Goal: Use online tool/utility

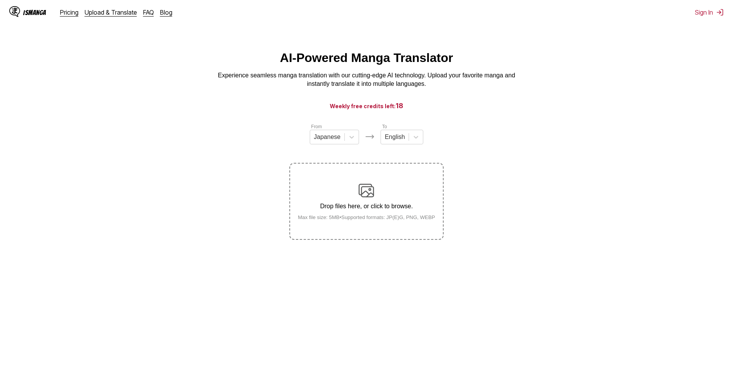
click at [357, 187] on div "Drop files here, or click to browse. Max file size: 5MB • Supported formats: JP…" at bounding box center [367, 201] width 150 height 37
click at [0, 0] on input "Drop files here, or click to browse. Max file size: 5MB • Supported formats: JP…" at bounding box center [0, 0] width 0 height 0
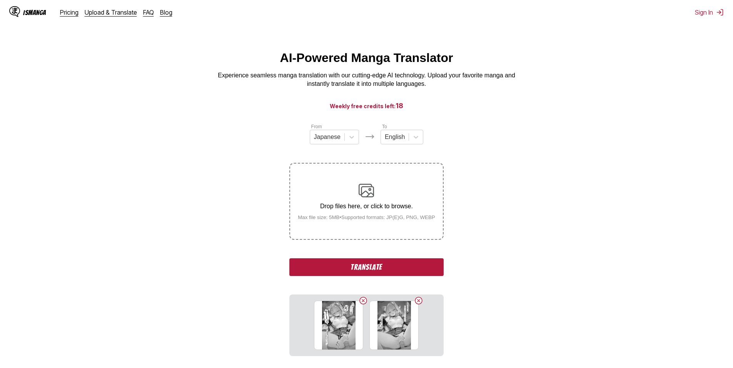
click at [396, 268] on button "Translate" at bounding box center [366, 267] width 154 height 18
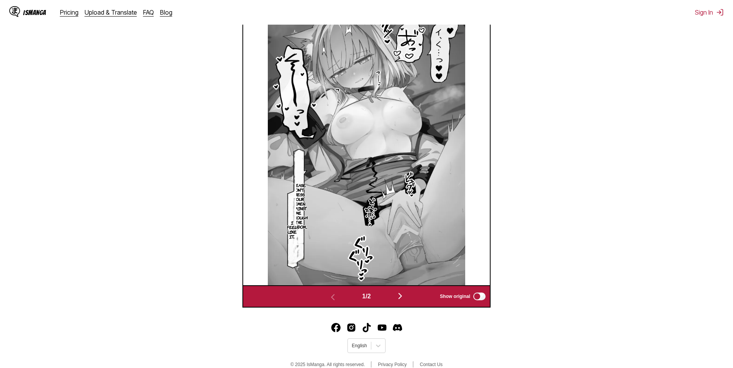
scroll to position [254, 0]
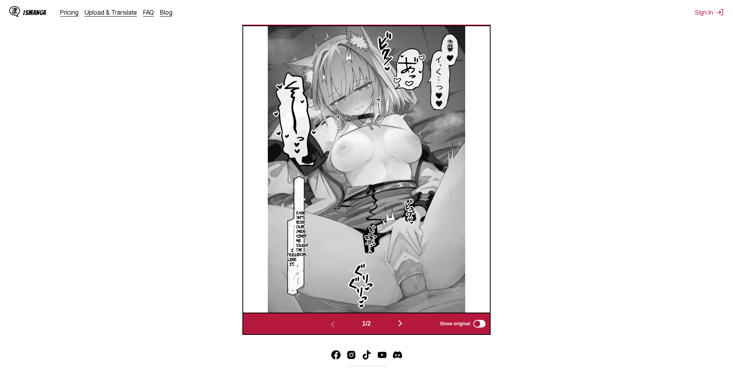
click at [402, 321] on img "button" at bounding box center [400, 323] width 9 height 9
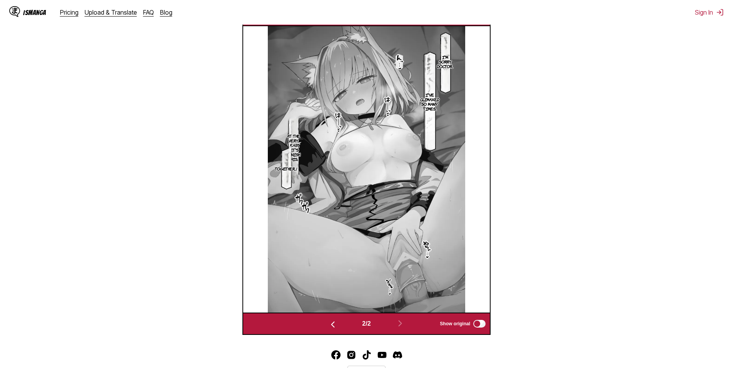
click at [338, 326] on button "button" at bounding box center [333, 323] width 46 height 11
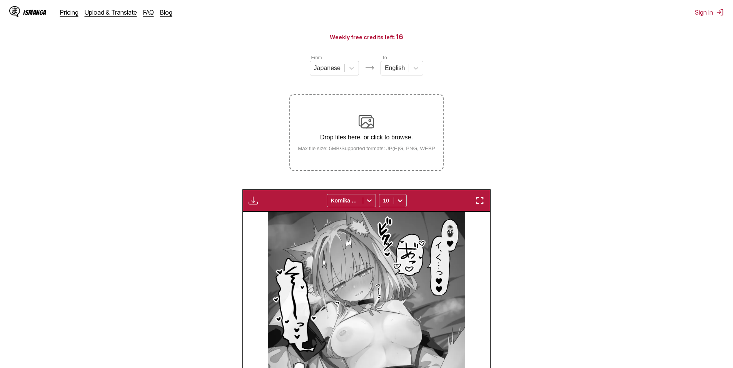
scroll to position [62, 0]
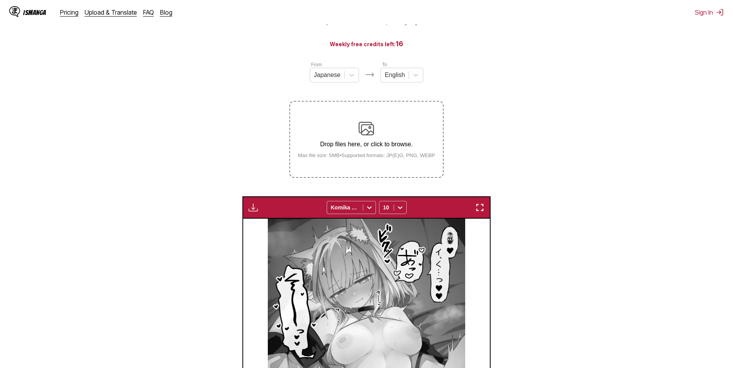
click at [366, 144] on p "Drop files here, or click to browse." at bounding box center [367, 144] width 150 height 7
click at [0, 0] on input "Drop files here, or click to browse. Max file size: 5MB • Supported formats: JP…" at bounding box center [0, 0] width 0 height 0
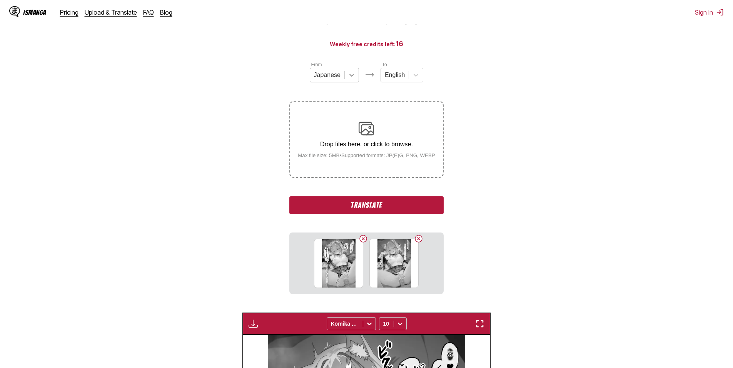
click at [353, 75] on icon at bounding box center [352, 75] width 8 height 8
click at [388, 78] on div at bounding box center [395, 75] width 20 height 8
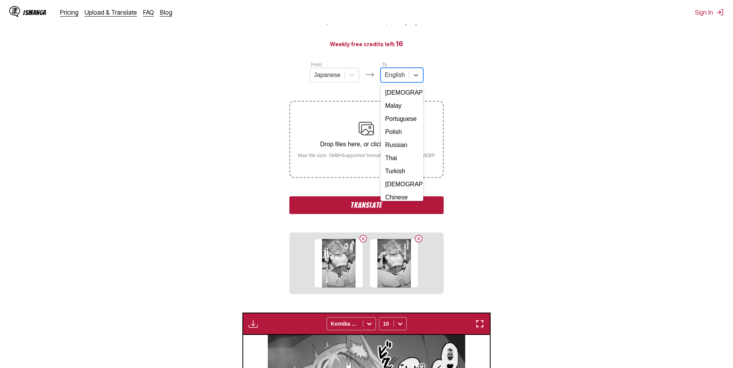
scroll to position [130, 0]
click at [398, 134] on div "Russian" at bounding box center [402, 140] width 43 height 13
click at [405, 204] on button "Translate" at bounding box center [366, 205] width 154 height 18
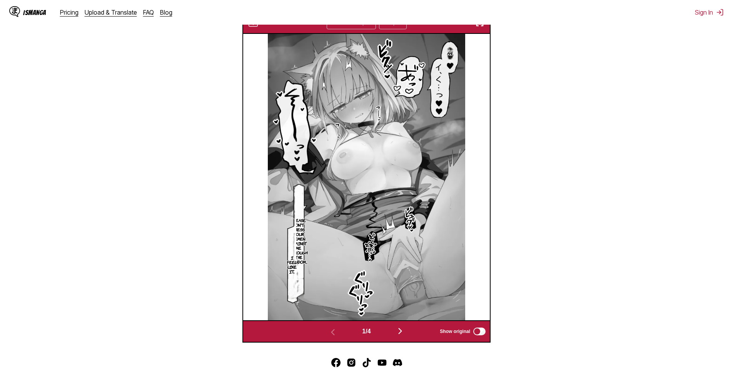
scroll to position [293, 0]
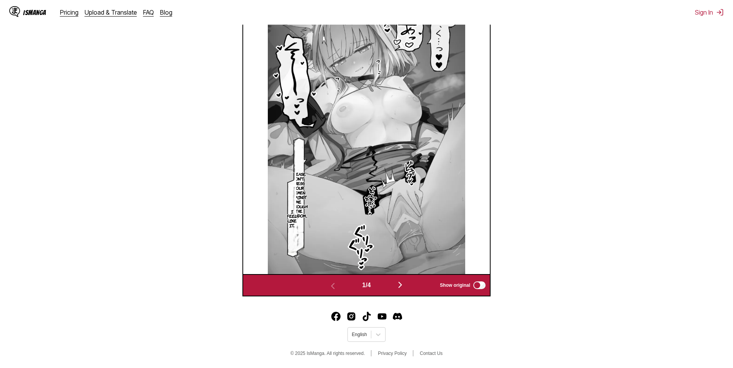
click at [401, 281] on button "button" at bounding box center [400, 285] width 46 height 11
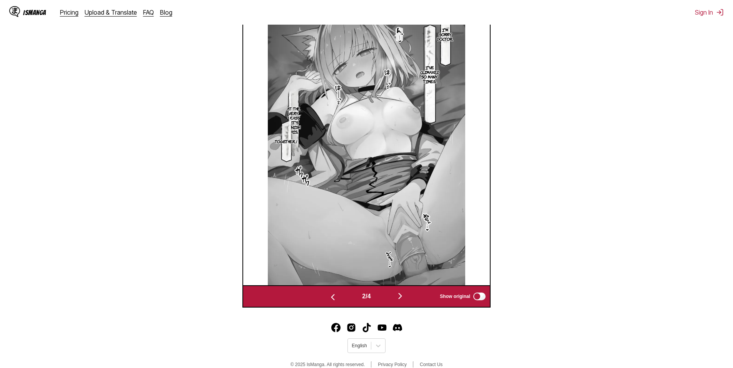
drag, startPoint x: 407, startPoint y: 294, endPoint x: 403, endPoint y: 298, distance: 5.2
click at [405, 294] on img "button" at bounding box center [400, 295] width 9 height 9
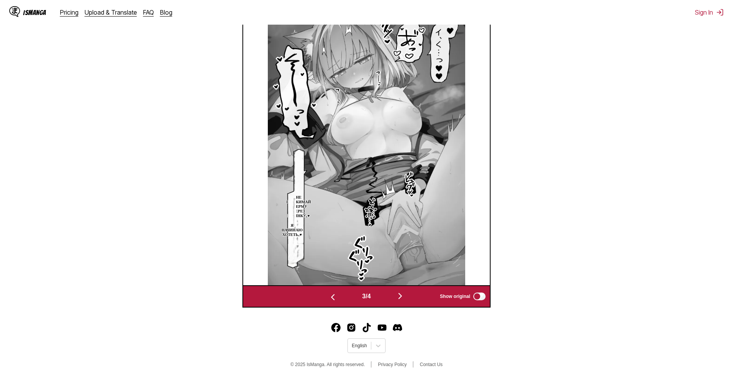
click at [398, 294] on img "button" at bounding box center [400, 295] width 9 height 9
